Goal: Task Accomplishment & Management: Use online tool/utility

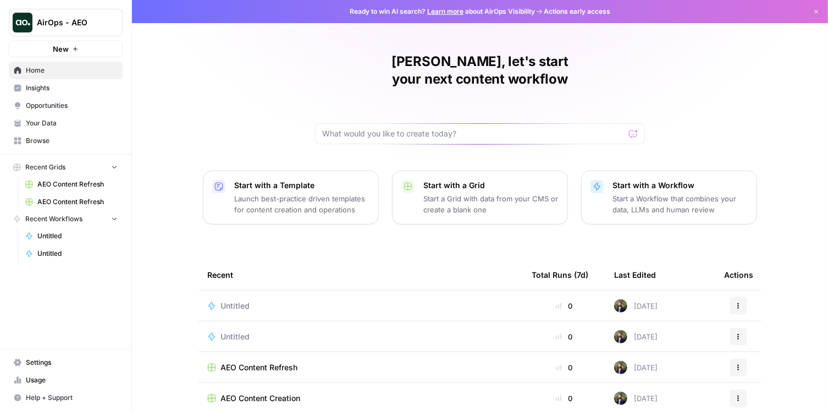
click at [676, 180] on p "Start with a Workflow" at bounding box center [680, 185] width 135 height 11
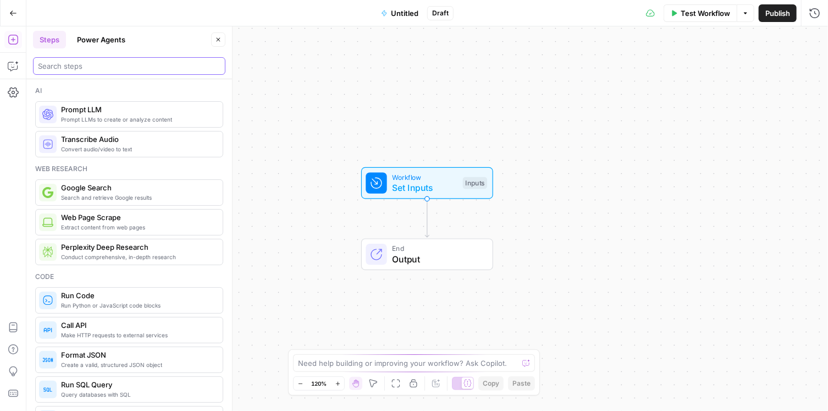
click at [124, 64] on input "search" at bounding box center [129, 66] width 183 height 11
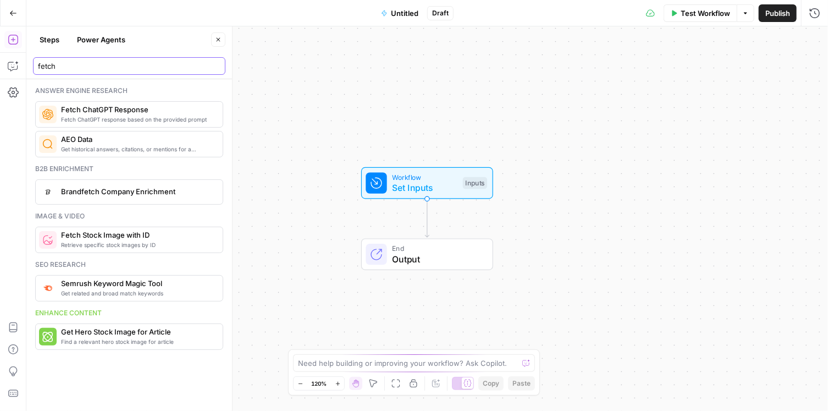
type input "fetch"
click at [119, 117] on span "Fetch ChatGPT response based on the provided prompt" at bounding box center [137, 119] width 153 height 9
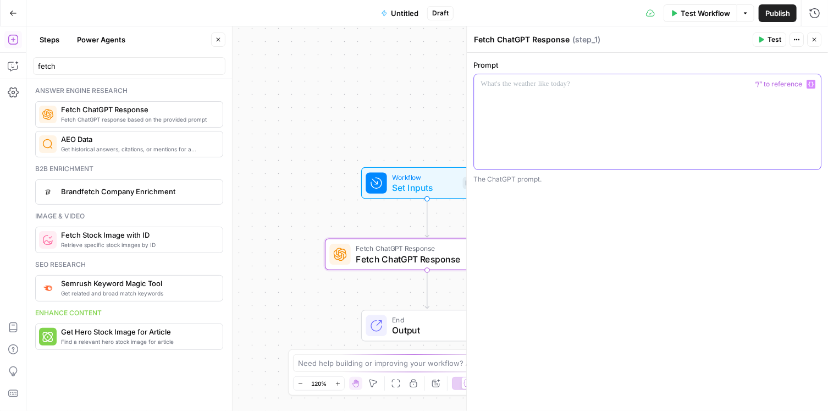
click at [521, 113] on div at bounding box center [647, 121] width 347 height 95
click at [777, 40] on span "Test" at bounding box center [775, 40] width 14 height 10
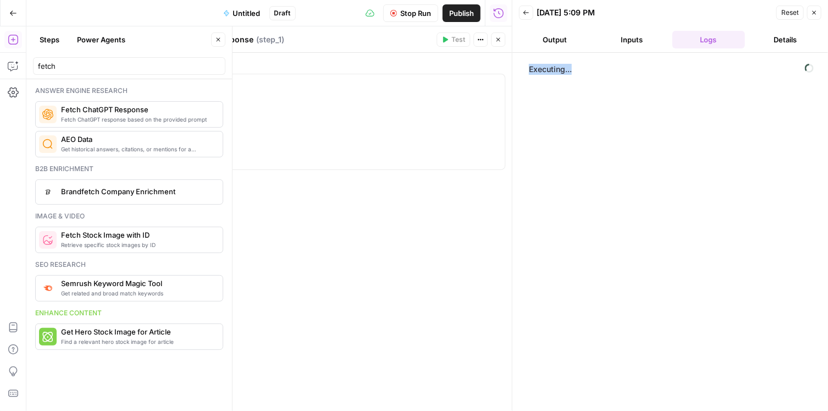
drag, startPoint x: 530, startPoint y: 69, endPoint x: 587, endPoint y: 78, distance: 57.4
click at [587, 78] on div "Executing..." at bounding box center [671, 231] width 294 height 347
click at [549, 64] on span "Executing..." at bounding box center [672, 70] width 292 height 18
drag, startPoint x: 239, startPoint y: 89, endPoint x: 151, endPoint y: 76, distance: 89.5
click at [151, 76] on div "**********" at bounding box center [331, 218] width 362 height 384
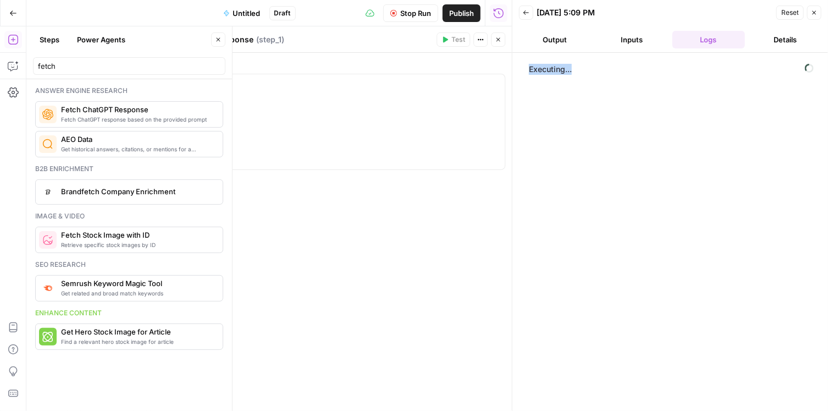
drag, startPoint x: 525, startPoint y: 68, endPoint x: 744, endPoint y: 68, distance: 219.5
click at [744, 68] on div "Executing..." at bounding box center [671, 231] width 294 height 347
click at [741, 68] on span "Executing..." at bounding box center [672, 70] width 292 height 18
click at [403, 14] on span "Stop Run" at bounding box center [415, 13] width 31 height 11
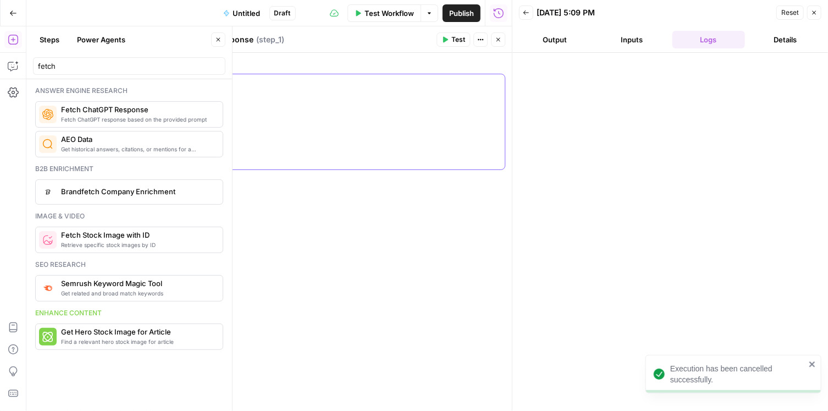
click at [402, 107] on div "**********" at bounding box center [331, 121] width 347 height 95
click at [450, 39] on button "Test" at bounding box center [454, 39] width 34 height 14
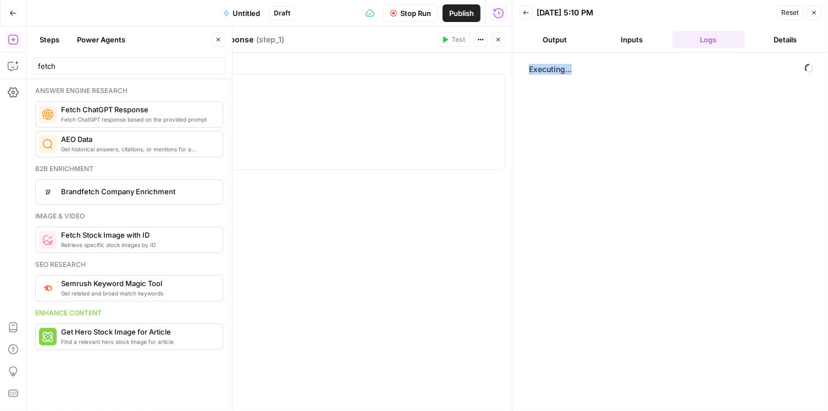
drag, startPoint x: 530, startPoint y: 70, endPoint x: 585, endPoint y: 67, distance: 54.6
click at [585, 67] on span "Executing..." at bounding box center [672, 70] width 292 height 18
drag, startPoint x: 36, startPoint y: 87, endPoint x: 154, endPoint y: 84, distance: 117.7
click at [154, 84] on div "Answer engine research Fetch ChatGPT response based on the provided prompt Fetc…" at bounding box center [129, 245] width 206 height 332
drag, startPoint x: 124, startPoint y: 86, endPoint x: 25, endPoint y: 86, distance: 99.0
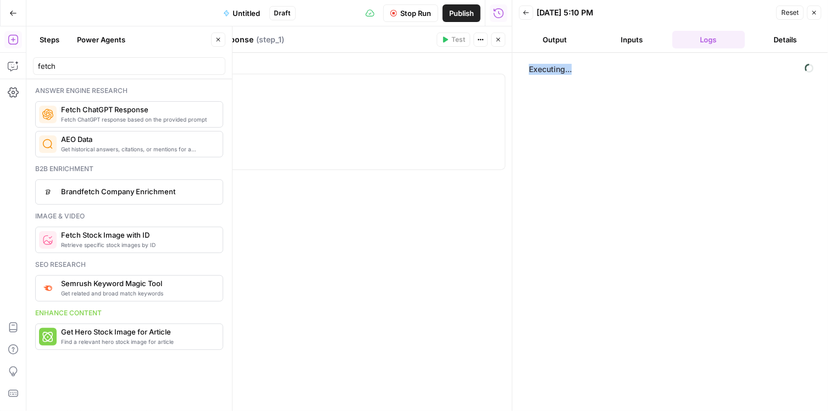
click at [25, 86] on body "AirOps - AEO New Home Insights Opportunities Your Data Browse Recent Grids AEO …" at bounding box center [414, 205] width 828 height 411
drag, startPoint x: 37, startPoint y: 311, endPoint x: 106, endPoint y: 311, distance: 69.3
click at [106, 311] on div "Enhance content" at bounding box center [129, 313] width 188 height 10
click at [562, 35] on button "Output" at bounding box center [555, 40] width 73 height 18
click at [636, 41] on button "Inputs" at bounding box center [632, 40] width 73 height 18
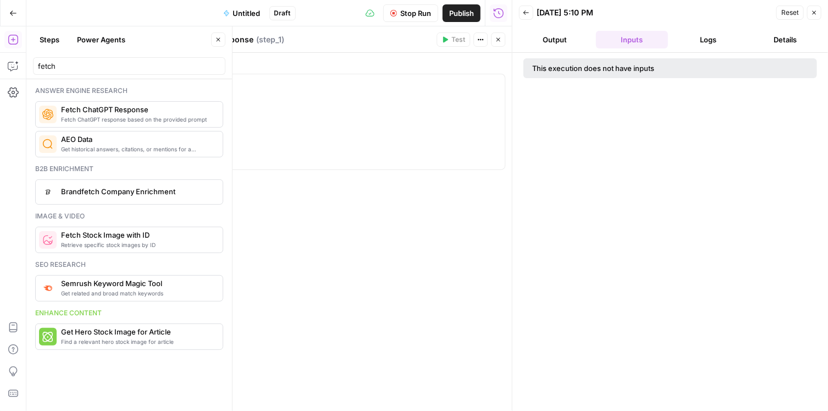
click at [676, 40] on button "Logs" at bounding box center [709, 40] width 73 height 18
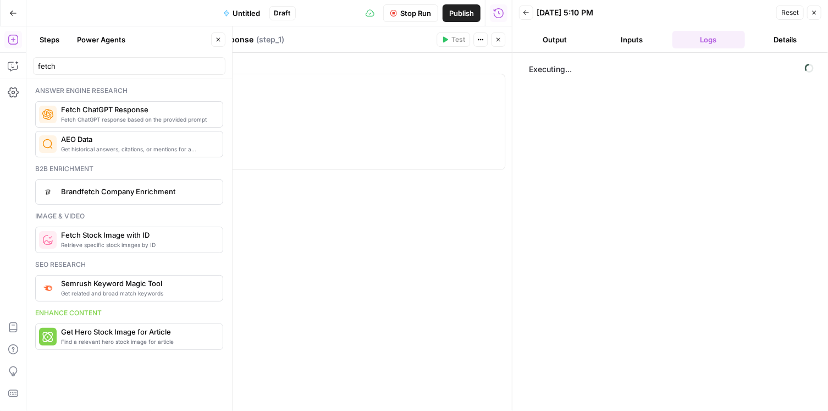
click at [710, 43] on button "Logs" at bounding box center [709, 40] width 73 height 18
click at [652, 37] on button "Inputs" at bounding box center [632, 40] width 73 height 18
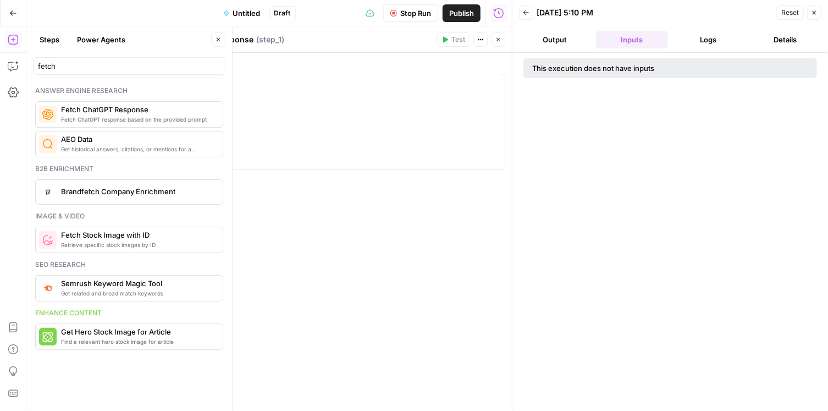
click at [565, 37] on button "Output" at bounding box center [555, 40] width 73 height 18
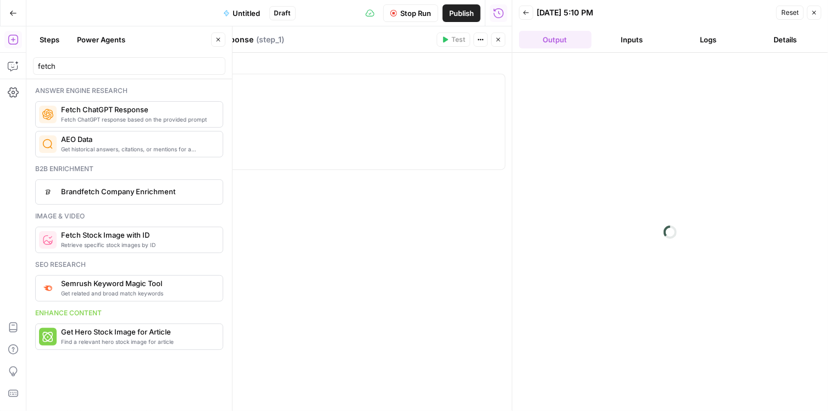
click at [403, 4] on button "Stop Run" at bounding box center [410, 13] width 55 height 18
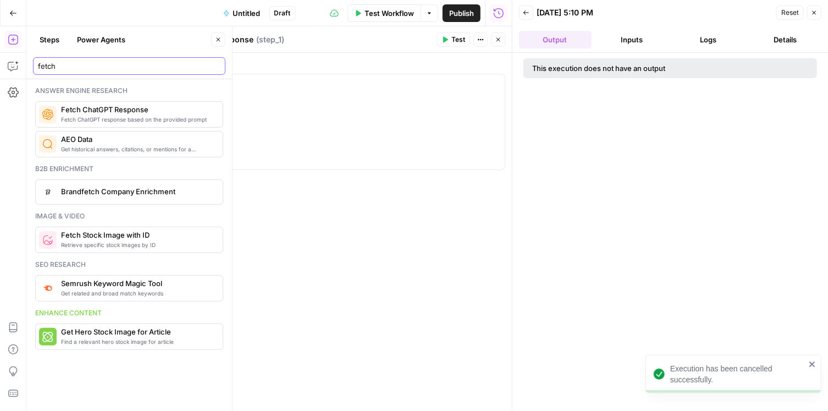
click at [92, 62] on input "fetch" at bounding box center [129, 66] width 183 height 11
click at [219, 67] on input "fetch" at bounding box center [129, 66] width 183 height 11
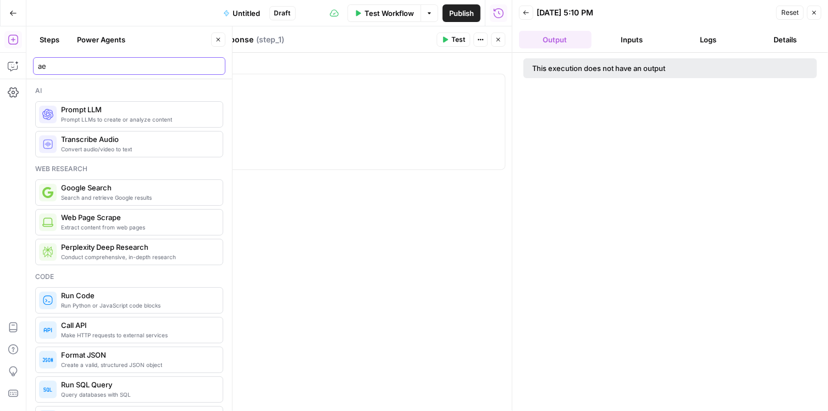
type input "aeo"
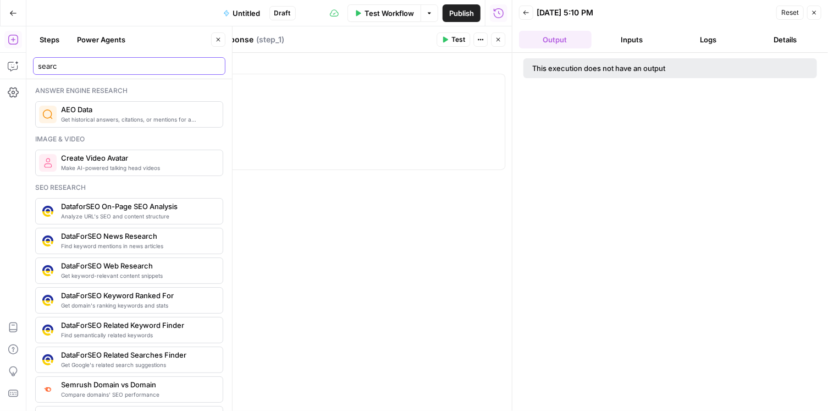
type input "search"
